Goal: Task Accomplishment & Management: Use online tool/utility

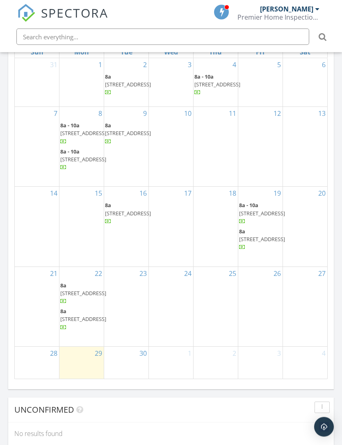
scroll to position [909, 0]
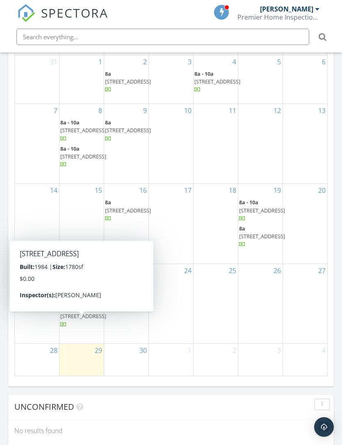
click at [86, 320] on span "[STREET_ADDRESS]" at bounding box center [83, 315] width 46 height 7
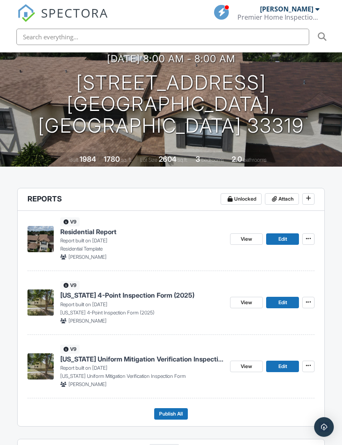
scroll to position [114, 0]
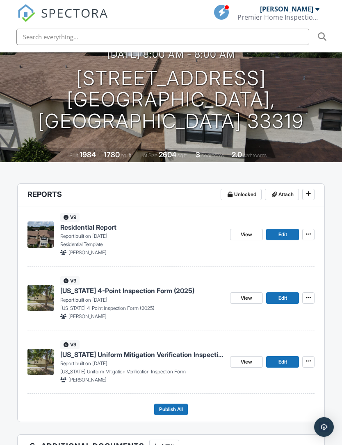
click at [286, 294] on span "Edit" at bounding box center [282, 298] width 9 height 8
click at [287, 292] on link "Edit" at bounding box center [282, 297] width 33 height 11
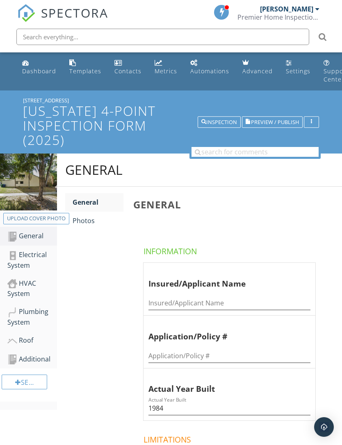
click at [84, 222] on div "Photos" at bounding box center [97, 221] width 51 height 10
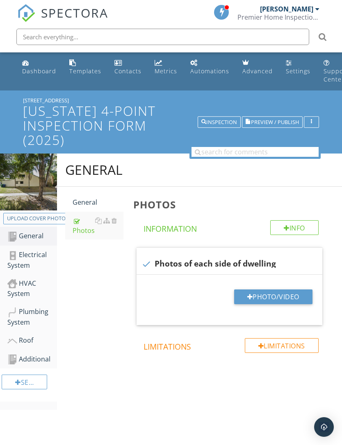
click at [269, 296] on button "Photo/Video" at bounding box center [273, 297] width 78 height 15
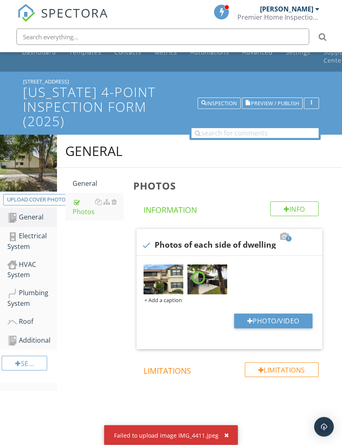
scroll to position [26, 0]
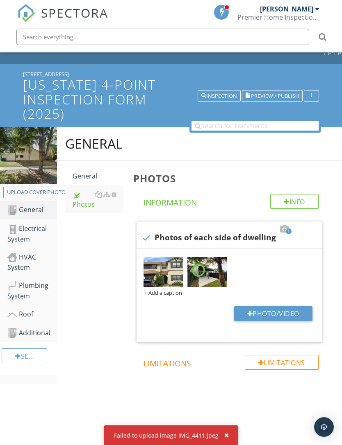
click at [229, 445] on div "Failed to upload image IMG_4411.jpeg" at bounding box center [171, 436] width 134 height 20
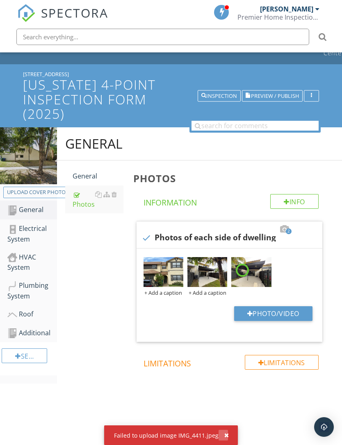
click at [224, 441] on button "button" at bounding box center [222, 435] width 9 height 11
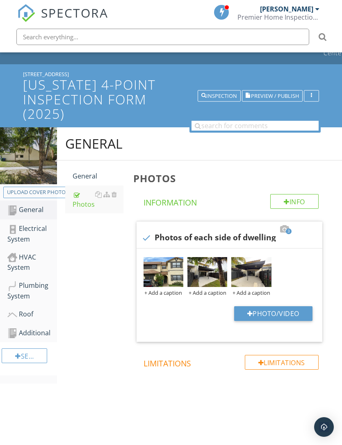
click at [265, 313] on button "Photo/Video" at bounding box center [273, 313] width 78 height 15
type input "C:\fakepath\IMG_4411.jpeg"
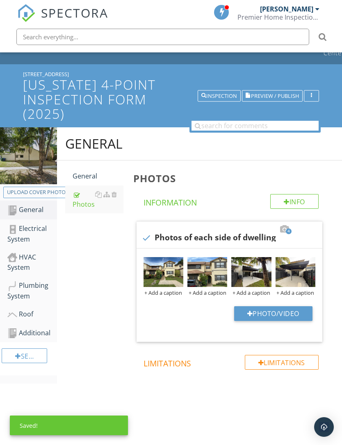
click at [173, 294] on div "+ Add a caption" at bounding box center [163, 293] width 40 height 7
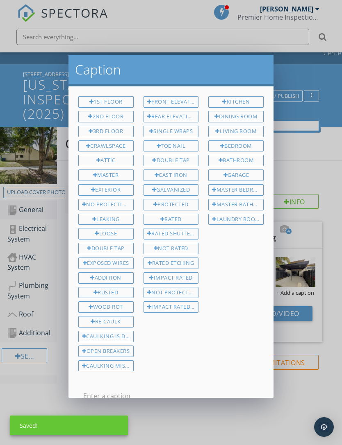
click at [183, 100] on div "Front Elevation" at bounding box center [170, 101] width 55 height 11
type input "Front Elevation"
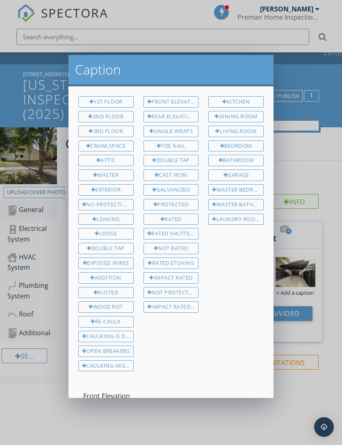
scroll to position [27, 0]
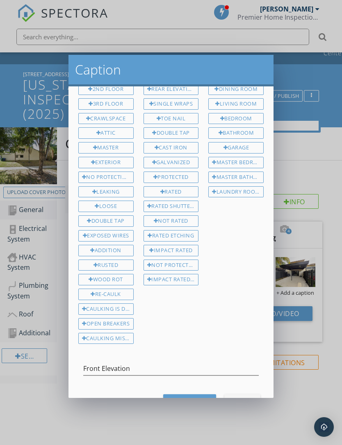
click at [177, 399] on div "Save Caption" at bounding box center [190, 402] width 40 height 9
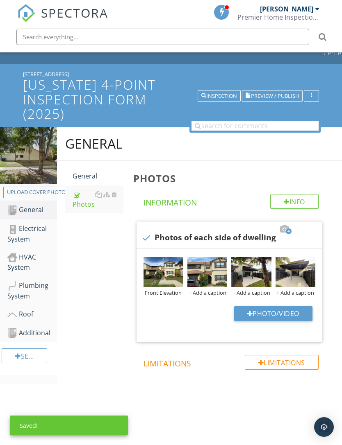
click at [208, 291] on div "+ Add a caption" at bounding box center [207, 293] width 40 height 7
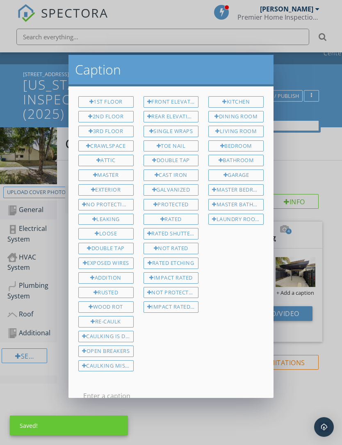
click at [176, 106] on div "Front Elevation" at bounding box center [170, 101] width 55 height 11
type input "Front Elevation"
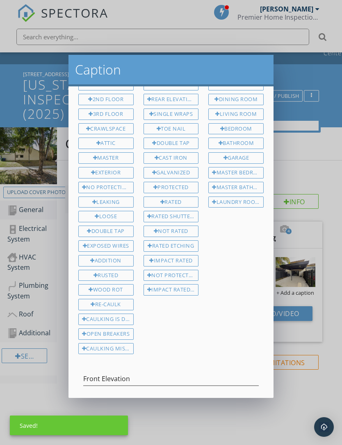
scroll to position [26, 0]
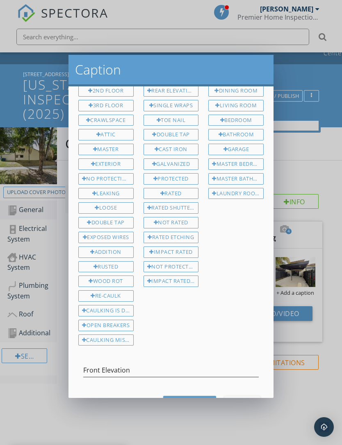
click at [179, 401] on div "Save Caption" at bounding box center [190, 403] width 40 height 9
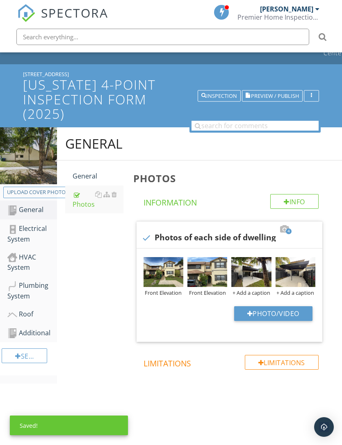
click at [255, 290] on div "+ Add a caption" at bounding box center [251, 293] width 40 height 7
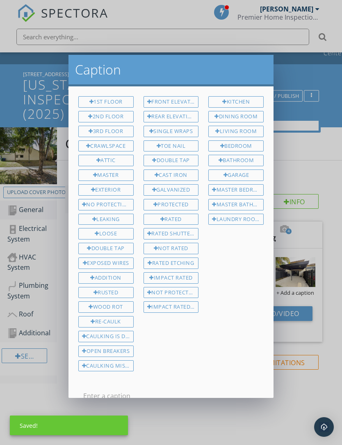
click at [172, 112] on div "Rear Elevation" at bounding box center [170, 116] width 55 height 11
type input "Rear Elevation"
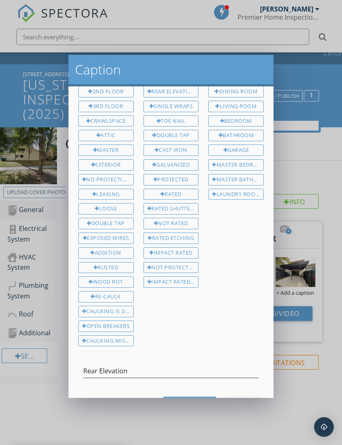
click at [192, 405] on button "Save Caption" at bounding box center [189, 404] width 53 height 15
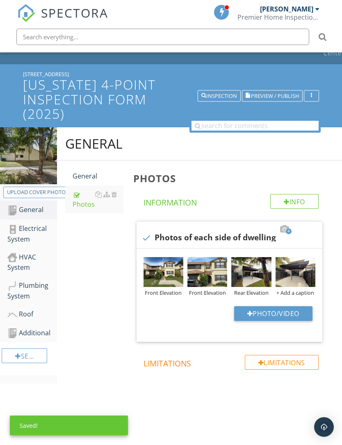
click at [287, 290] on div "+ Add a caption" at bounding box center [295, 293] width 40 height 7
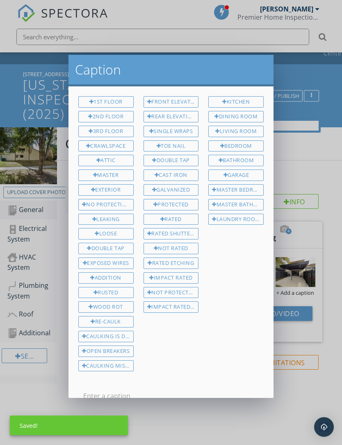
click at [180, 118] on div "Rear Elevation" at bounding box center [170, 116] width 55 height 11
type input "Rear Elevation"
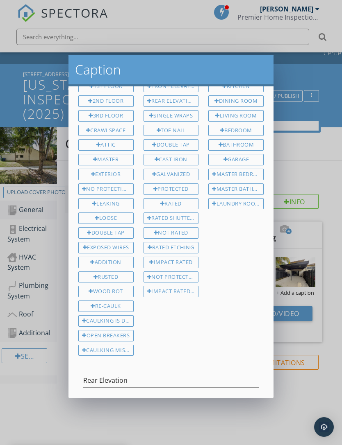
click at [183, 410] on div "Save Caption" at bounding box center [190, 414] width 40 height 9
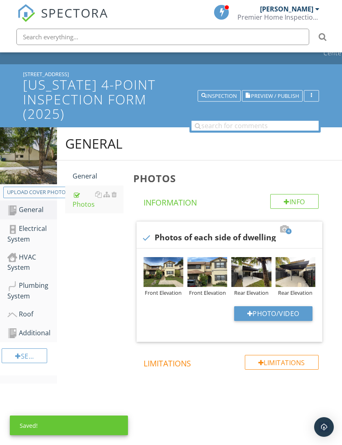
click at [35, 231] on div "Electrical System" at bounding box center [32, 234] width 50 height 20
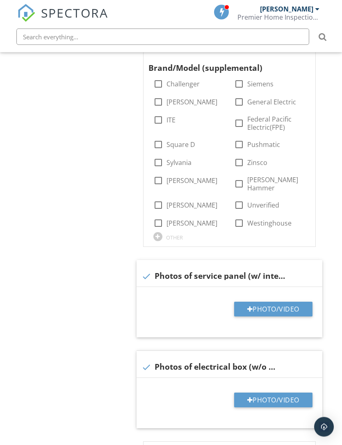
scroll to position [498, 0]
click at [248, 302] on button "Photo/Video" at bounding box center [273, 309] width 78 height 15
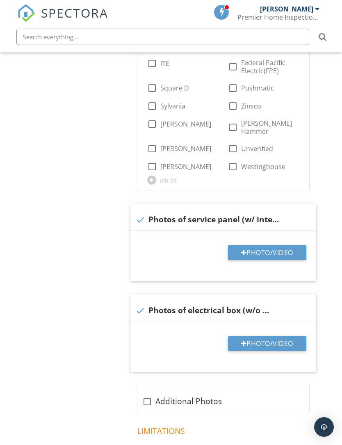
scroll to position [593, 6]
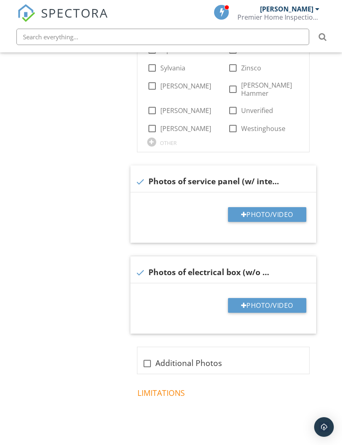
click at [269, 207] on button "Photo/Video" at bounding box center [267, 214] width 78 height 15
type input "C:\fakepath\IMG_4423.jpeg"
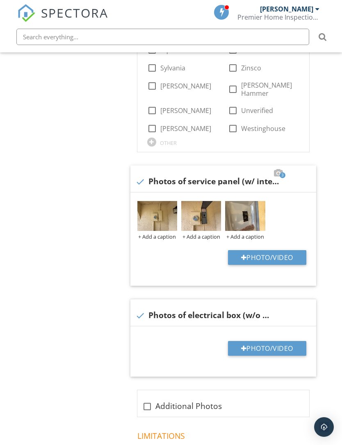
click at [251, 341] on button "Photo/Video" at bounding box center [267, 348] width 78 height 15
click at [259, 341] on button "Photo/Video" at bounding box center [267, 348] width 78 height 15
click at [243, 345] on div at bounding box center [244, 348] width 6 height 7
type input "C:\fakepath\IMG_4438.jpeg"
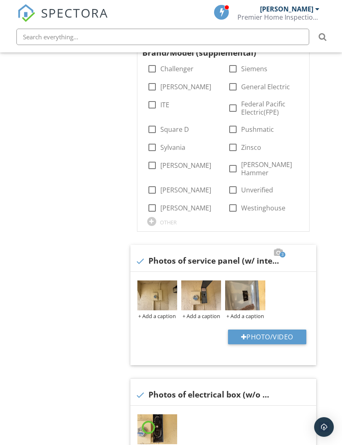
scroll to position [501, 6]
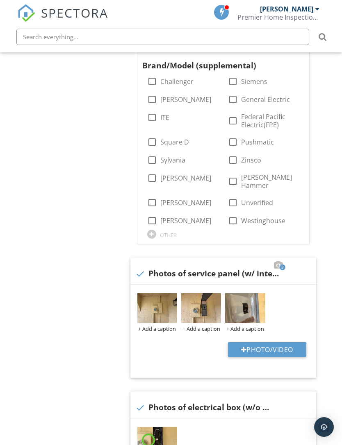
click at [204, 293] on img at bounding box center [201, 308] width 40 height 30
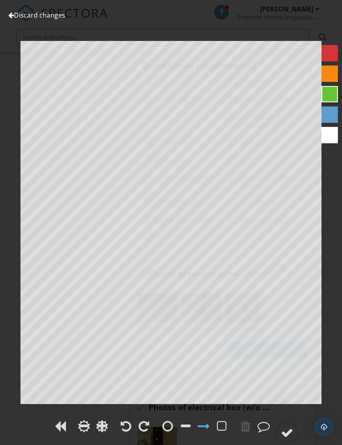
click at [12, 27] on div "Discard changes Add Location" at bounding box center [171, 222] width 342 height 445
click at [16, 16] on link "Discard changes" at bounding box center [36, 15] width 57 height 9
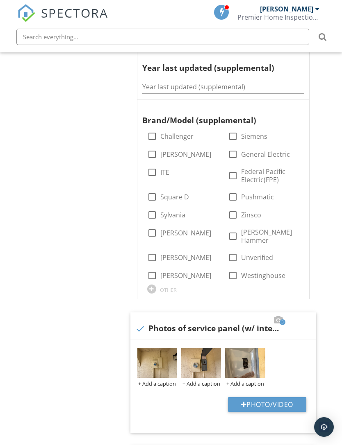
scroll to position [445, 6]
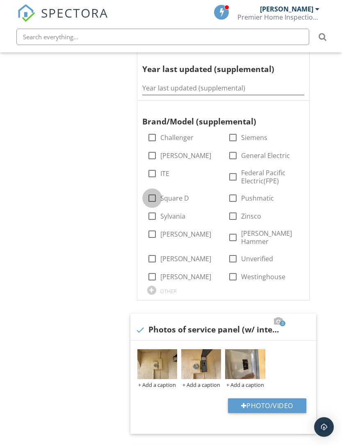
click at [147, 191] on div at bounding box center [152, 198] width 14 height 14
checkbox input "true"
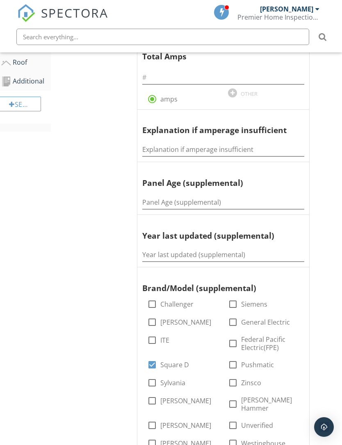
scroll to position [276, 6]
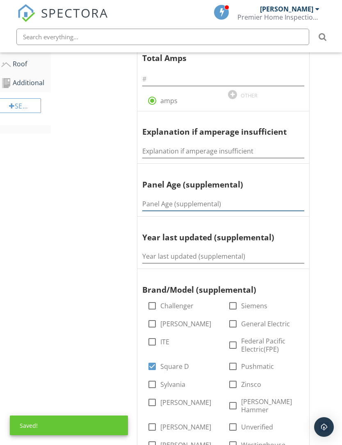
click at [182, 198] on input "Panel Age (supplemental)" at bounding box center [223, 204] width 162 height 14
type input "Orginal"
click at [199, 254] on input "Year last updated (supplemental)" at bounding box center [223, 257] width 162 height 14
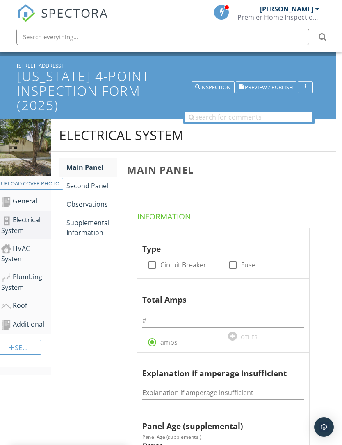
scroll to position [0, 6]
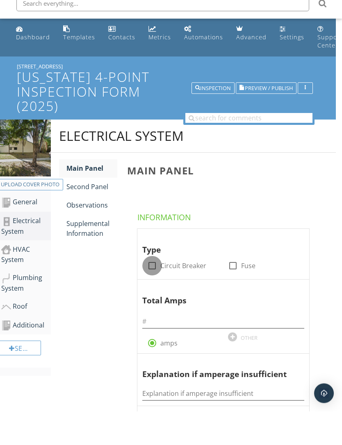
type input "Original"
click at [158, 293] on div at bounding box center [152, 300] width 14 height 14
checkbox input "true"
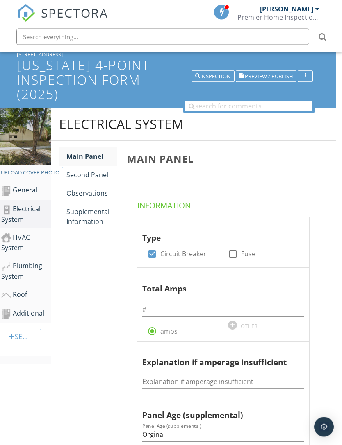
scroll to position [54, 6]
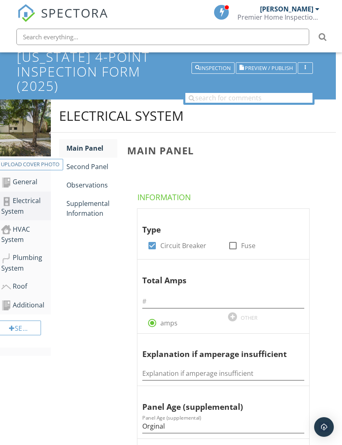
click at [214, 290] on div at bounding box center [223, 299] width 162 height 18
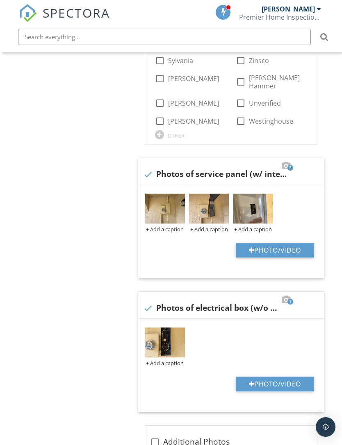
scroll to position [619, 0]
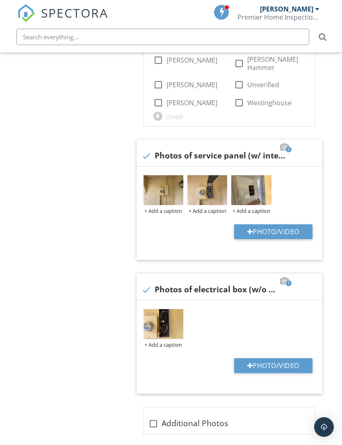
click at [247, 185] on img at bounding box center [251, 190] width 40 height 30
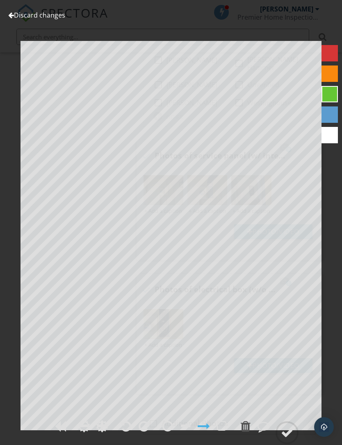
click at [41, 17] on link "Discard changes" at bounding box center [36, 15] width 57 height 9
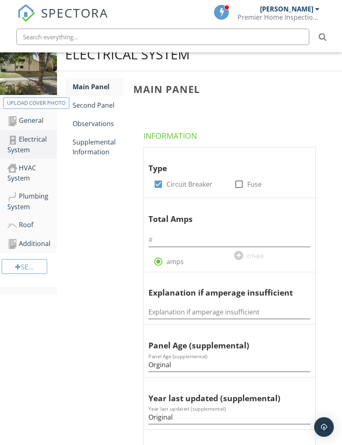
scroll to position [124, 0]
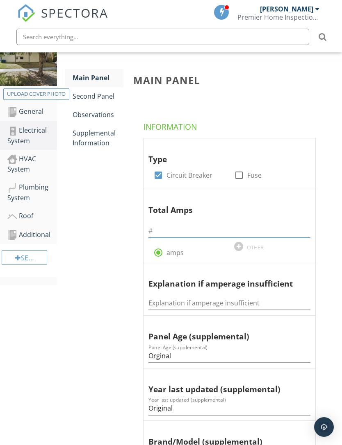
click at [197, 229] on input "text" at bounding box center [229, 231] width 162 height 14
type input "150"
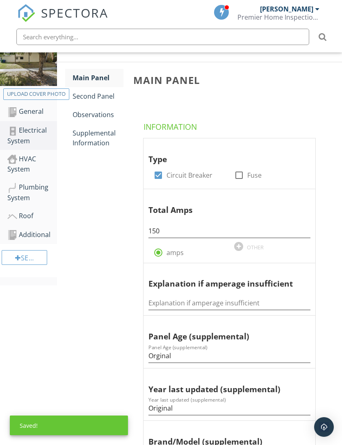
click at [98, 135] on div "Supplemental Information" at bounding box center [97, 138] width 51 height 20
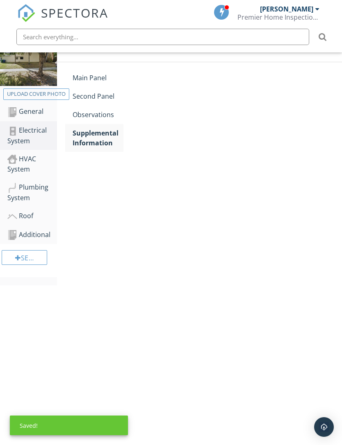
scroll to position [91, 0]
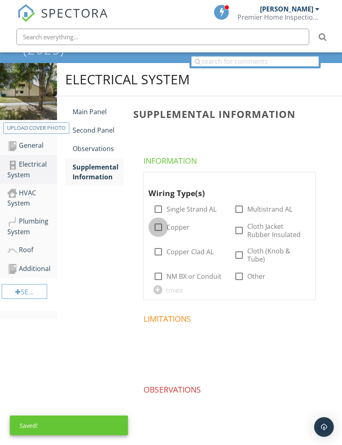
click at [160, 226] on div at bounding box center [158, 227] width 14 height 14
checkbox input "true"
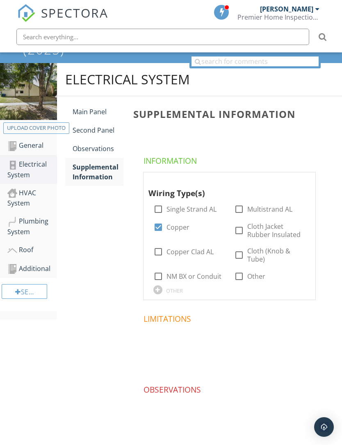
click at [99, 124] on link "Second Panel" at bounding box center [97, 130] width 51 height 18
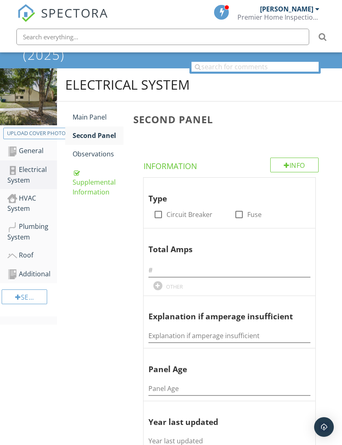
scroll to position [7, 0]
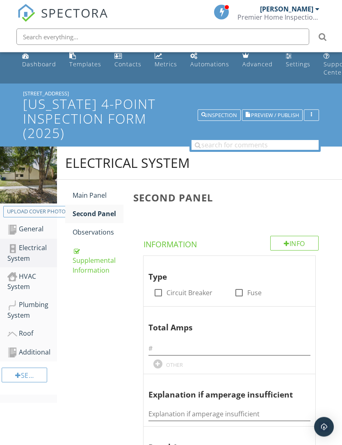
click at [97, 193] on div "Main Panel" at bounding box center [97, 196] width 51 height 10
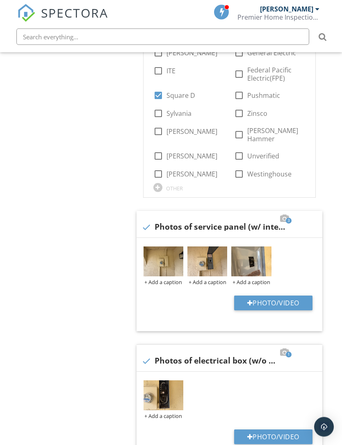
scroll to position [548, 0]
click at [172, 382] on img at bounding box center [163, 395] width 40 height 30
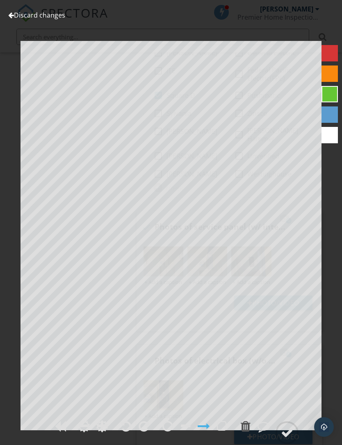
click at [38, 19] on link "Discard changes" at bounding box center [36, 15] width 57 height 9
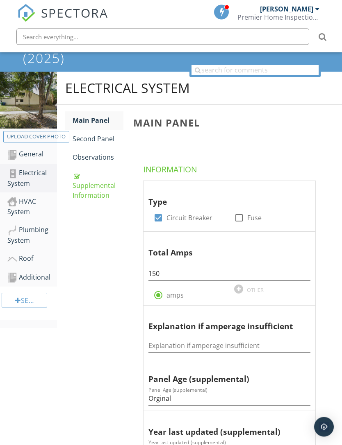
click at [101, 140] on div "Second Panel" at bounding box center [97, 139] width 51 height 10
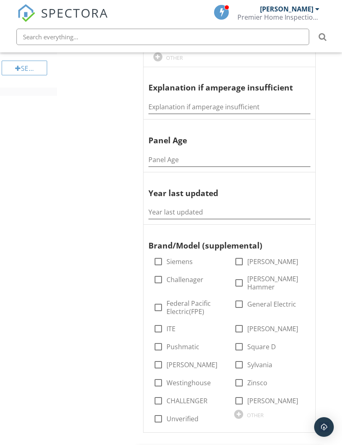
scroll to position [315, 0]
click at [251, 155] on input "Panel Age" at bounding box center [229, 160] width 162 height 14
type input "Original"
click at [238, 205] on input "Year last updated" at bounding box center [229, 212] width 162 height 14
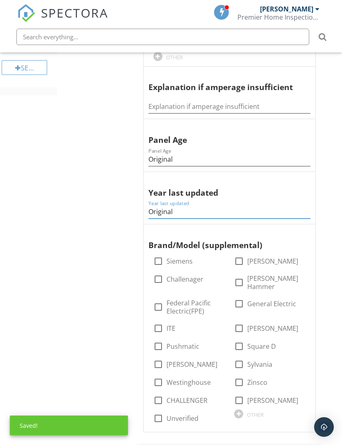
type input "Original"
click at [115, 303] on div "Electrical System Main Panel Second Panel Observations Supplemental Information…" at bounding box center [199, 328] width 285 height 978
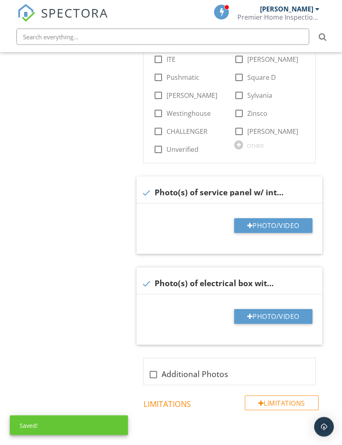
scroll to position [584, 0]
click at [284, 218] on button "Photo/Video" at bounding box center [273, 225] width 78 height 15
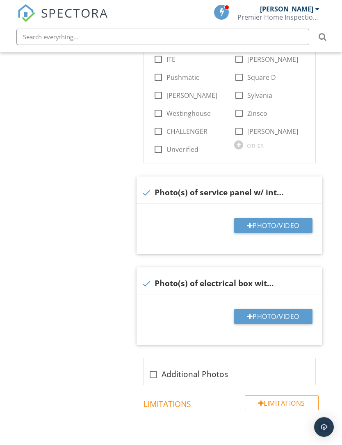
type input "C:\fakepath\IMG_4498.jpeg"
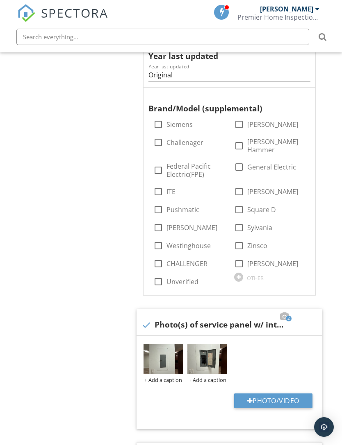
scroll to position [451, 0]
click at [238, 203] on div at bounding box center [239, 210] width 14 height 14
checkbox input "true"
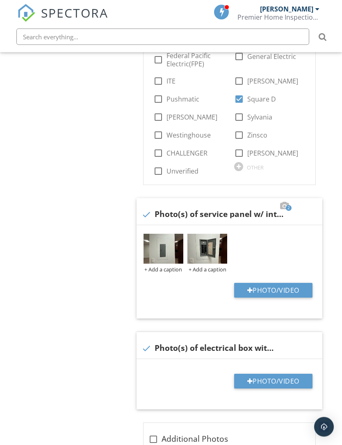
scroll to position [566, 0]
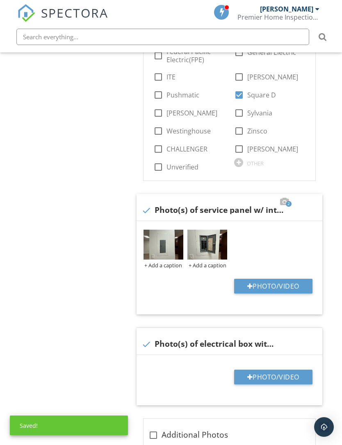
click at [205, 239] on img at bounding box center [207, 245] width 40 height 30
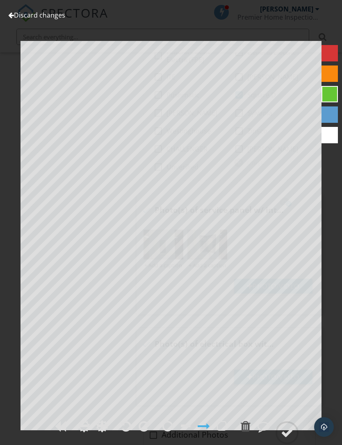
click at [47, 15] on link "Discard changes" at bounding box center [36, 15] width 57 height 9
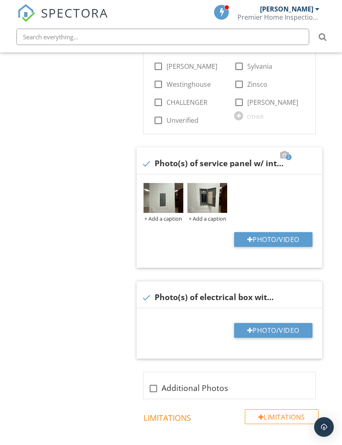
scroll to position [690, 0]
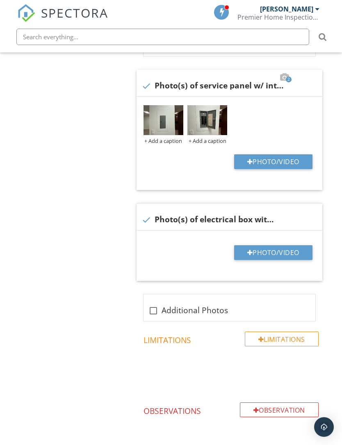
click at [261, 245] on button "Photo/Video" at bounding box center [273, 252] width 78 height 15
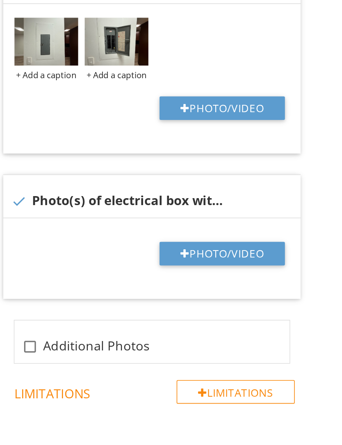
type input "C:\fakepath\IMG_4509.jpeg"
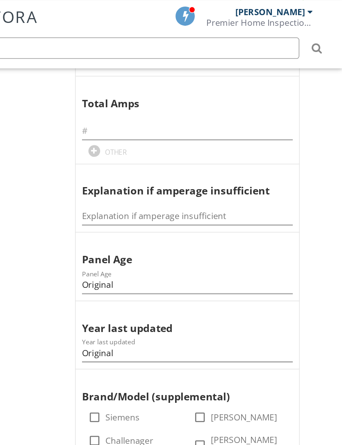
scroll to position [255, 6]
click at [172, 104] on input "text" at bounding box center [223, 101] width 162 height 14
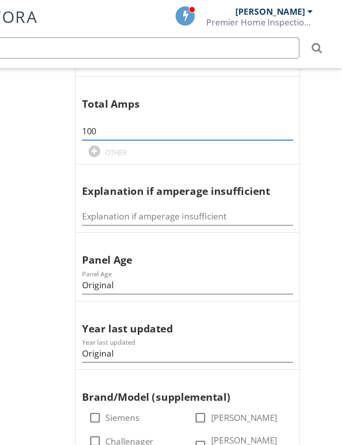
type input "100"
click at [51, 190] on div "Electrical System Main Panel Second Panel Observations Supplemental Information…" at bounding box center [193, 431] width 285 height 1064
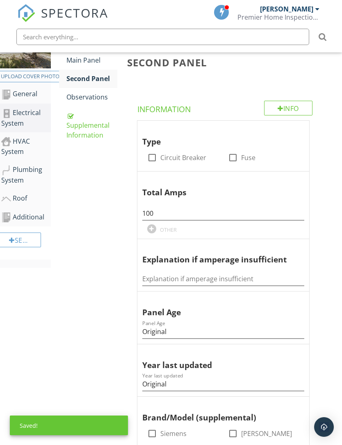
scroll to position [135, 6]
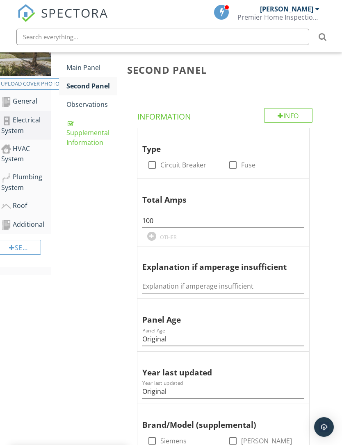
click at [24, 140] on link "HVAC System" at bounding box center [26, 154] width 50 height 29
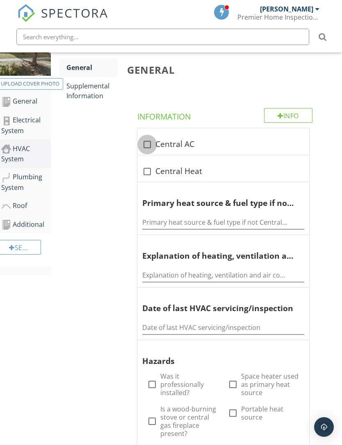
click at [147, 146] on div at bounding box center [147, 145] width 14 height 14
checkbox input "true"
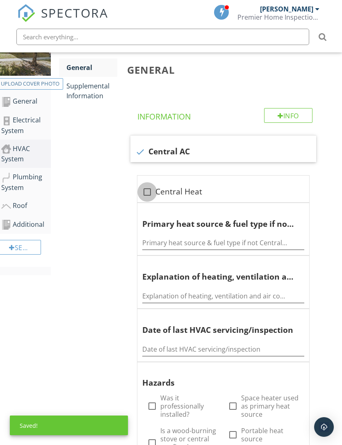
click at [147, 192] on div at bounding box center [147, 192] width 14 height 14
checkbox input "true"
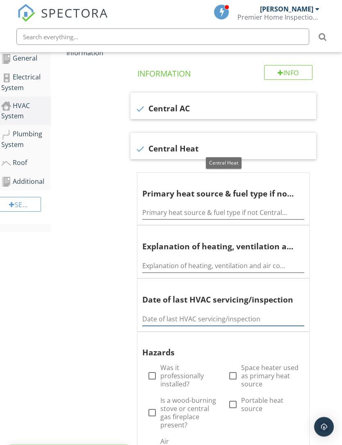
click at [208, 316] on input "Date of last HVAC servicing/inspection" at bounding box center [223, 320] width 162 height 14
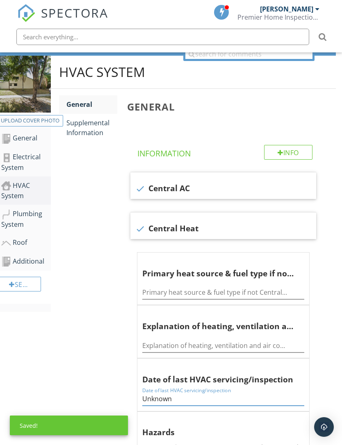
scroll to position [43, 6]
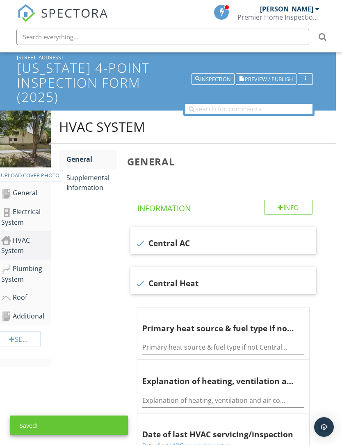
type input "Unknown"
click at [88, 184] on div "Supplemental Information" at bounding box center [91, 183] width 51 height 20
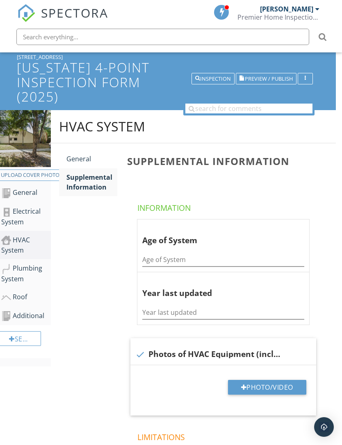
click at [254, 389] on button "Photo/Video" at bounding box center [267, 387] width 78 height 15
type input "C:\fakepath\IMG_4470.jpeg"
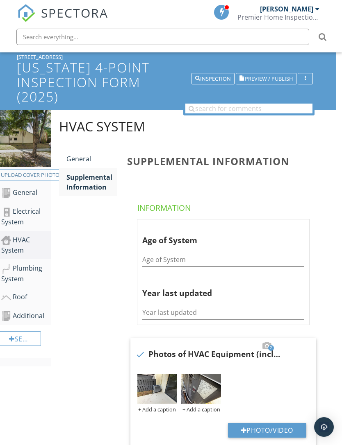
click at [206, 386] on img at bounding box center [201, 389] width 40 height 30
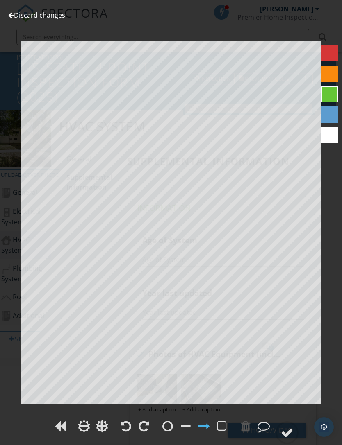
click at [42, 7] on div "Discard changes Add Location" at bounding box center [171, 222] width 342 height 445
click at [48, 16] on link "Discard changes" at bounding box center [36, 15] width 57 height 9
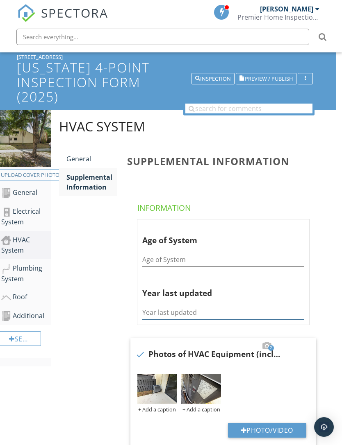
click at [164, 312] on input "Year last updated" at bounding box center [223, 313] width 162 height 14
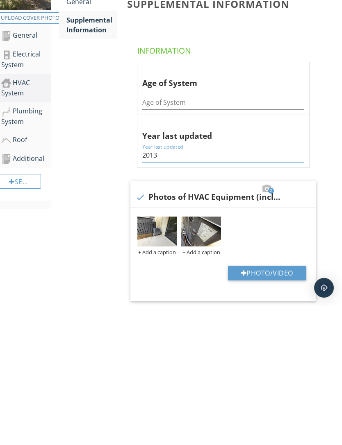
type input "2013"
click at [90, 232] on div "HVAC System General Supplemental Information Supplemental Information Informati…" at bounding box center [193, 349] width 285 height 514
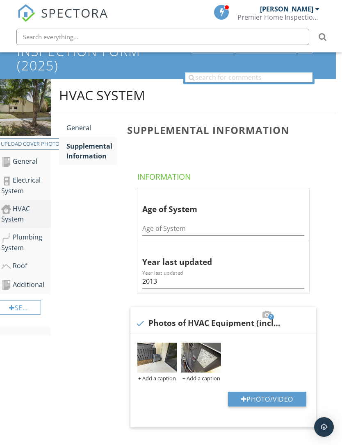
scroll to position [73, 6]
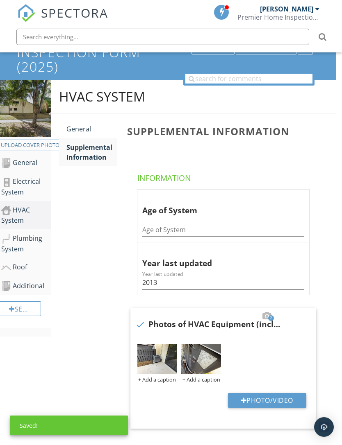
click at [82, 131] on div "General" at bounding box center [91, 129] width 51 height 10
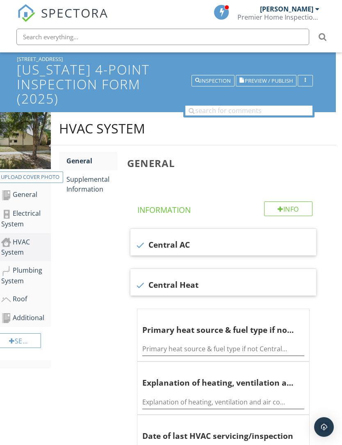
scroll to position [18, 6]
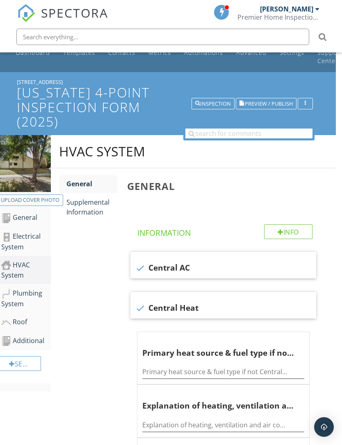
click at [25, 268] on div "HVAC System" at bounding box center [26, 270] width 50 height 20
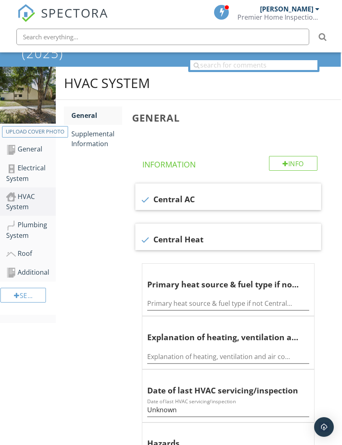
scroll to position [84, 1]
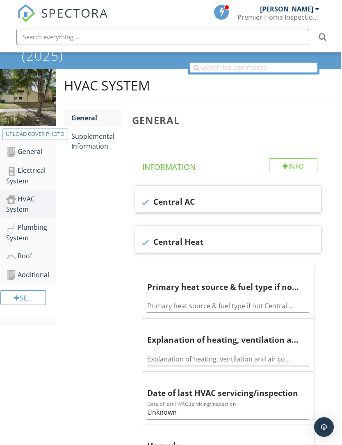
click at [99, 142] on div "Supplemental Information" at bounding box center [96, 141] width 51 height 20
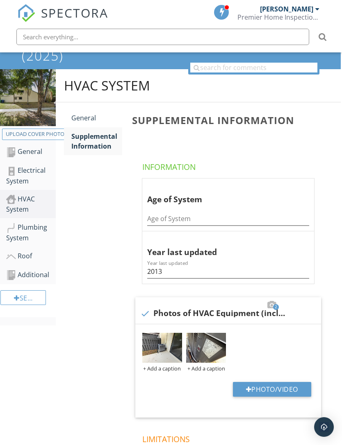
click at [261, 389] on button "Photo/Video" at bounding box center [272, 389] width 78 height 15
type input "C:\fakepath\IMG_4636.jpeg"
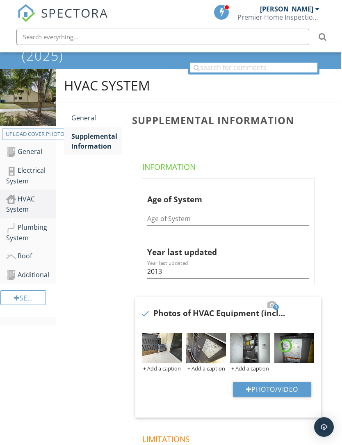
click at [16, 235] on div "Plumbing System" at bounding box center [31, 232] width 50 height 20
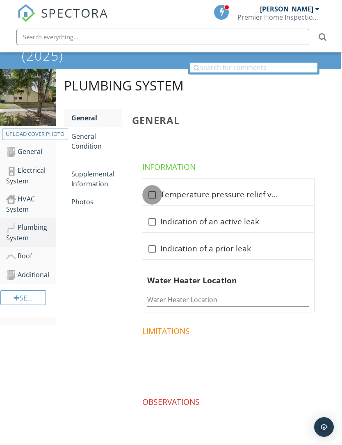
click at [154, 199] on div at bounding box center [152, 195] width 14 height 14
checkbox input "true"
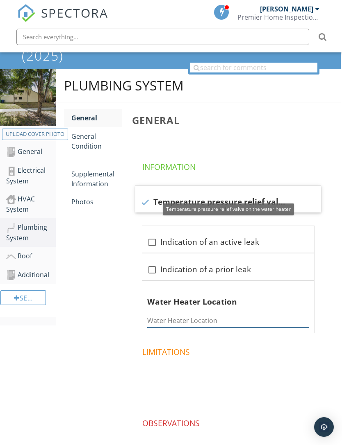
click at [202, 314] on input "Water Heater Location" at bounding box center [228, 321] width 162 height 14
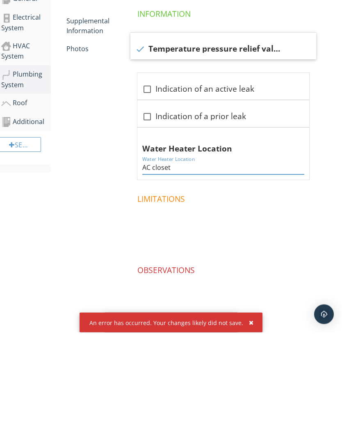
type input "AC closet"
click at [319, 324] on span at bounding box center [224, 344] width 195 height 41
